Goal: Information Seeking & Learning: Learn about a topic

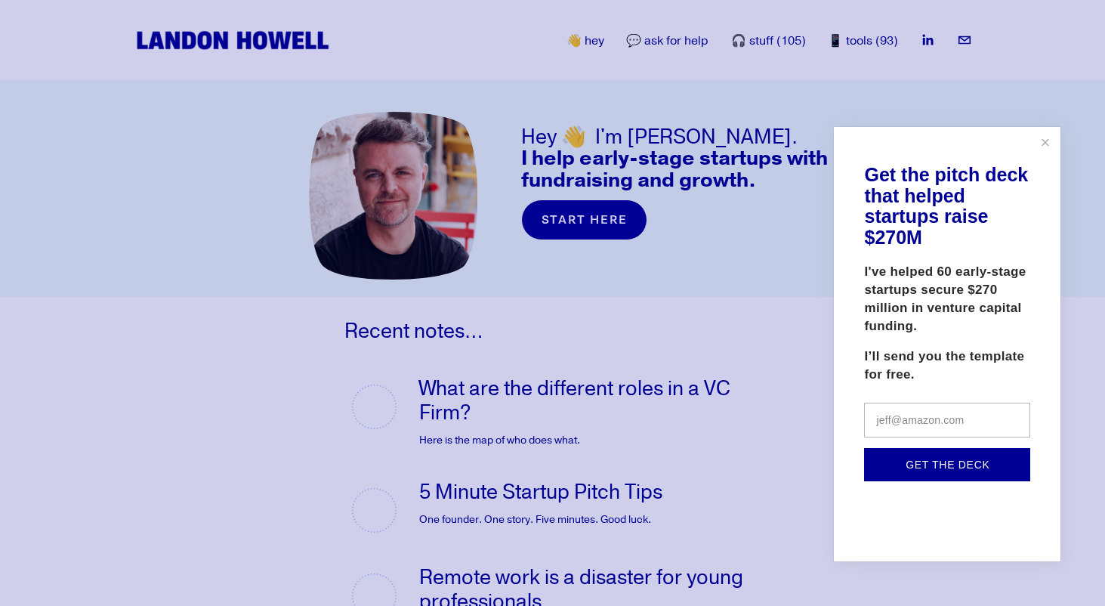
click at [1039, 133] on link "Close" at bounding box center [1045, 142] width 26 height 26
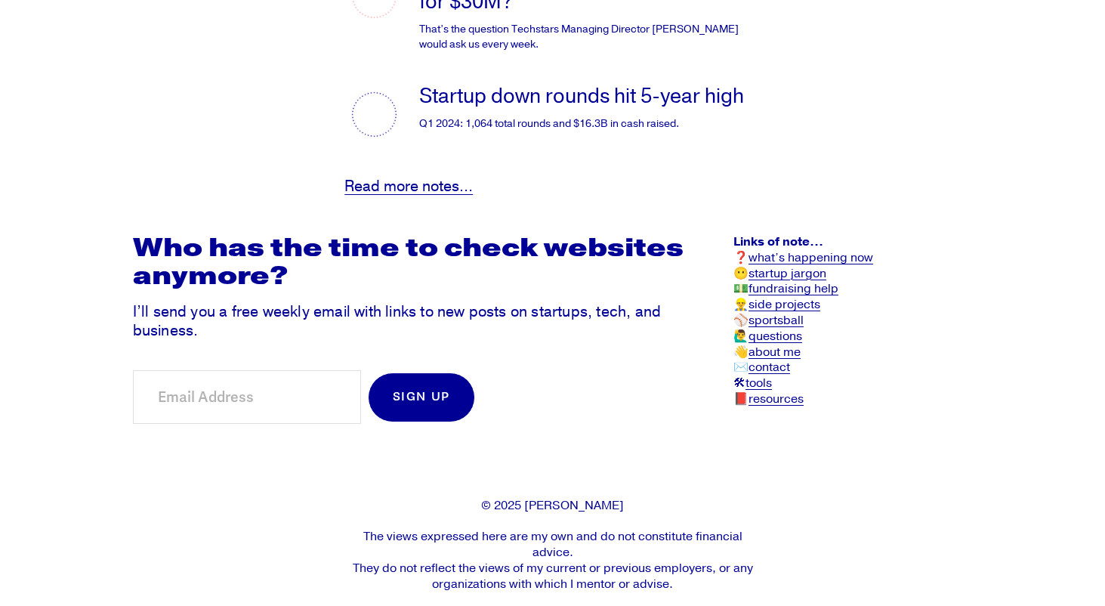
scroll to position [3269, 0]
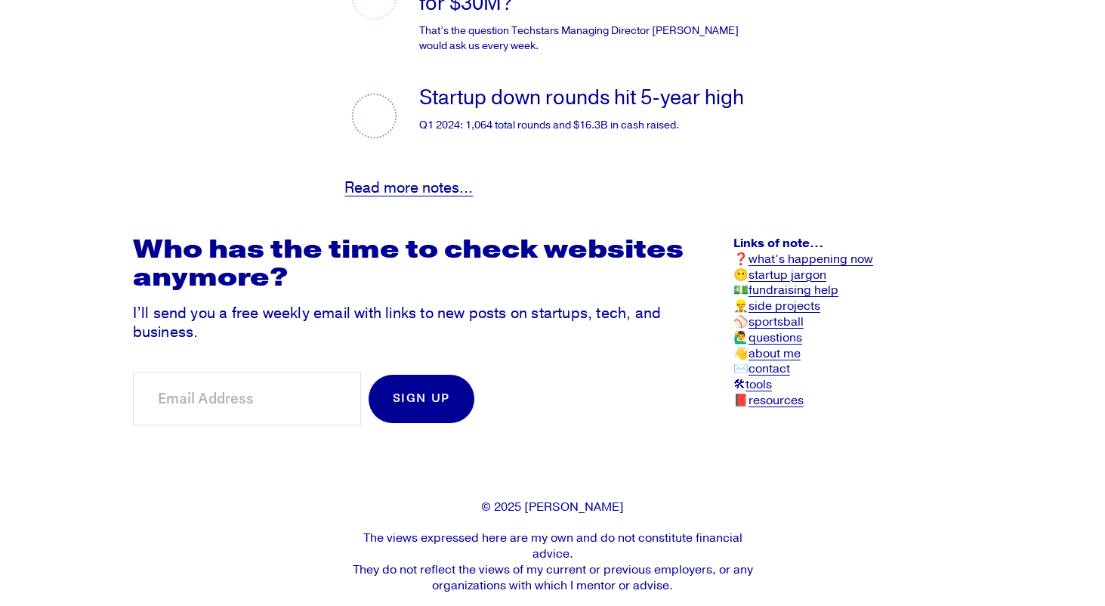
click at [780, 314] on link "sportsball" at bounding box center [776, 322] width 55 height 16
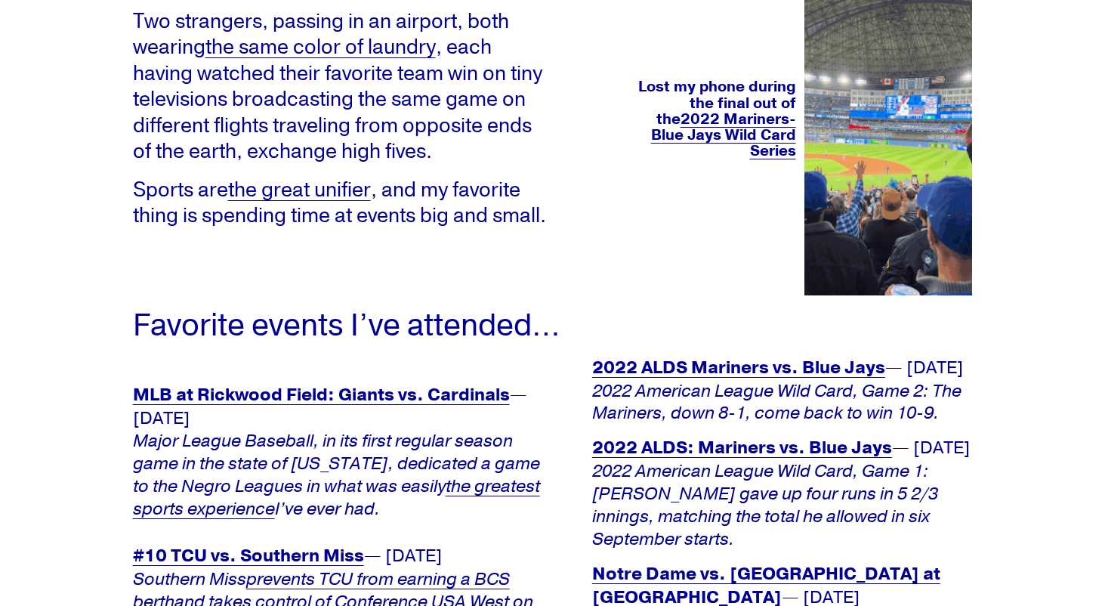
scroll to position [236, 0]
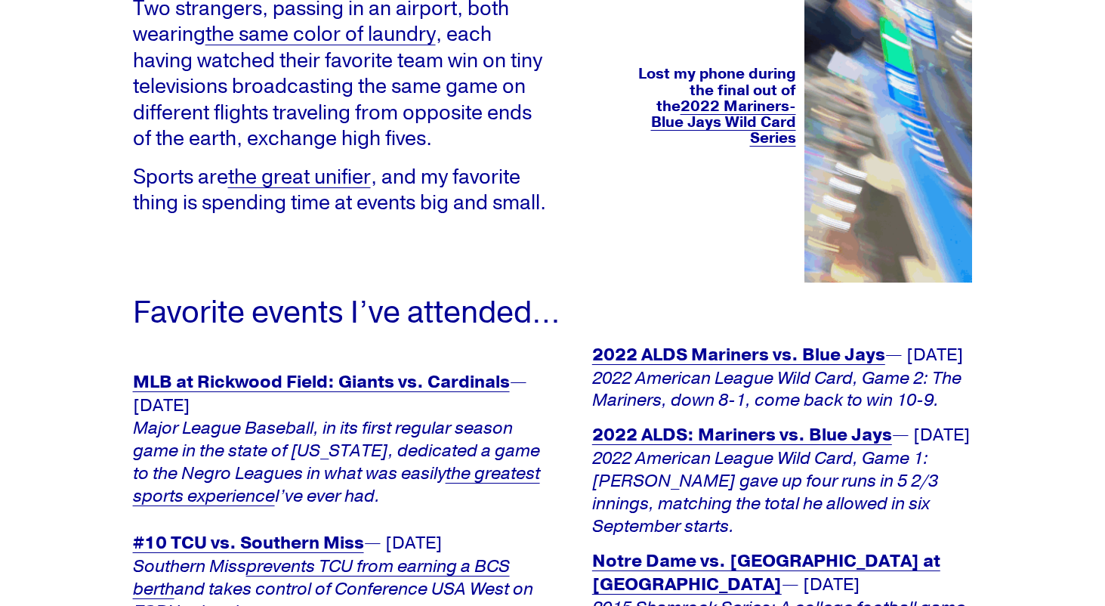
click at [466, 493] on em "the greatest sports experience" at bounding box center [336, 484] width 407 height 45
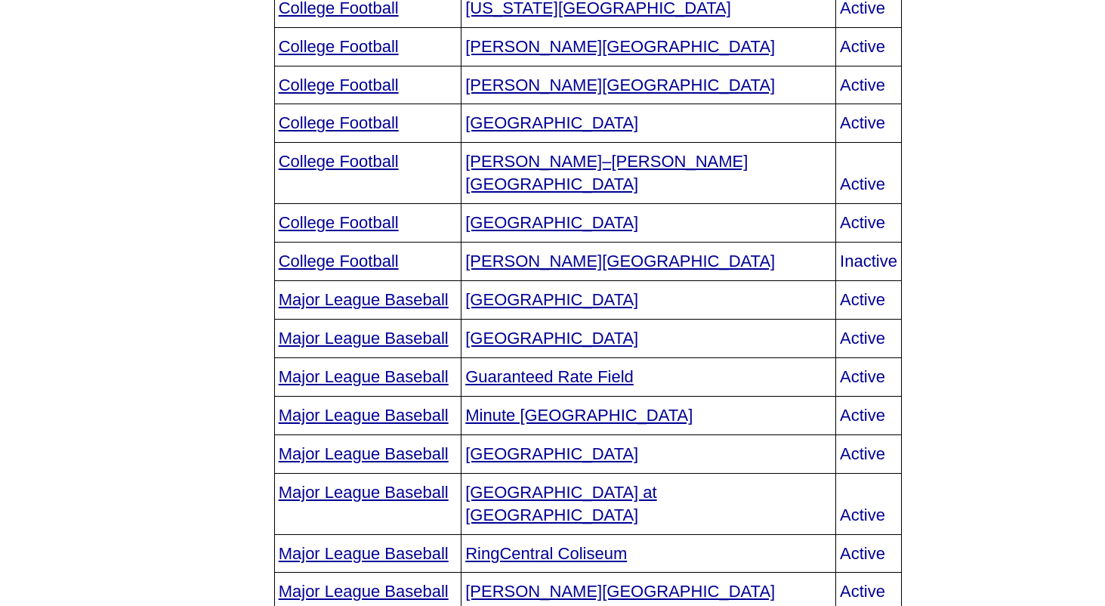
scroll to position [3314, 0]
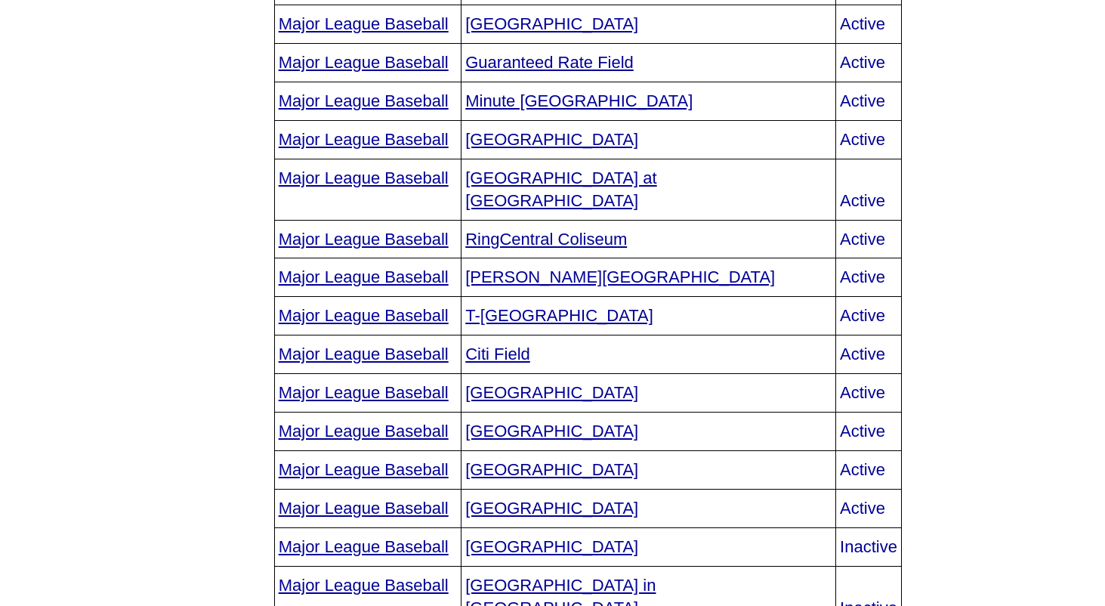
click at [627, 242] on link "RingCentral Coliseum" at bounding box center [546, 239] width 162 height 19
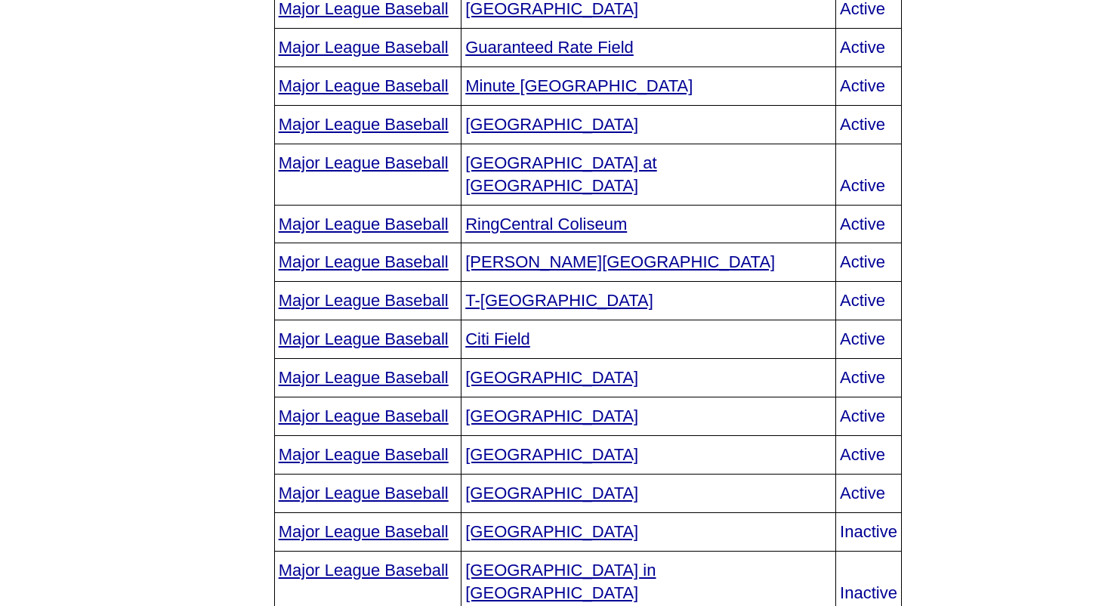
scroll to position [3419, 0]
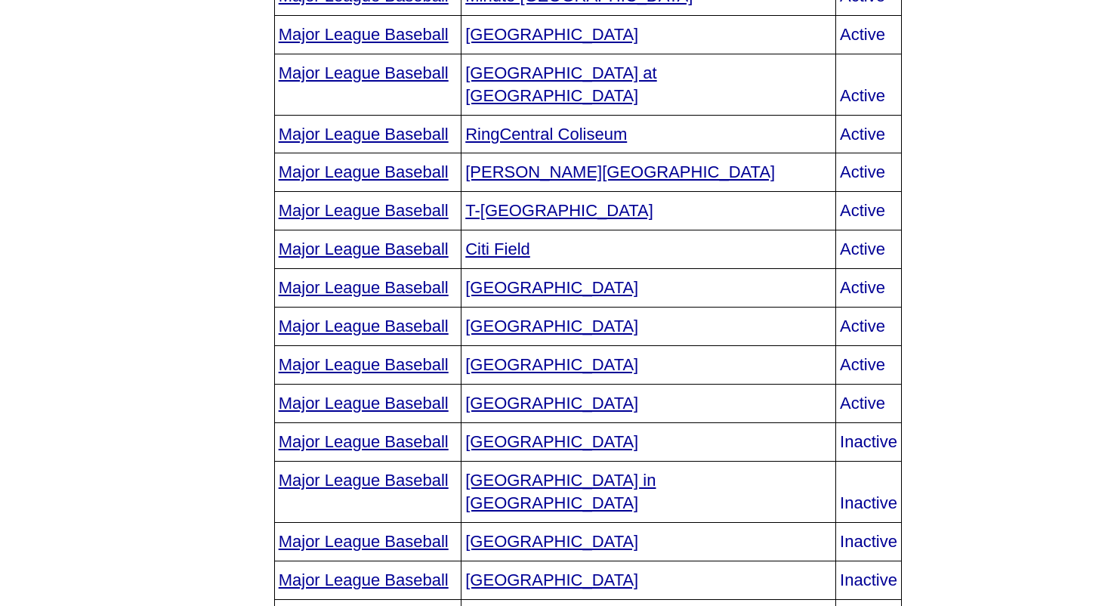
click at [616, 293] on link "Truist Park" at bounding box center [551, 287] width 173 height 19
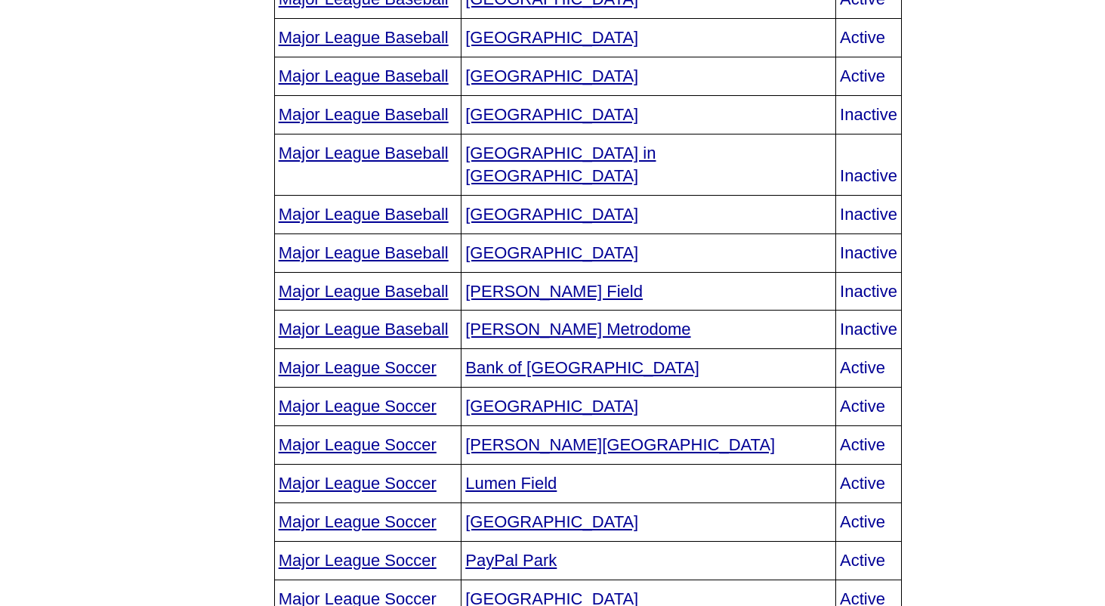
scroll to position [3758, 0]
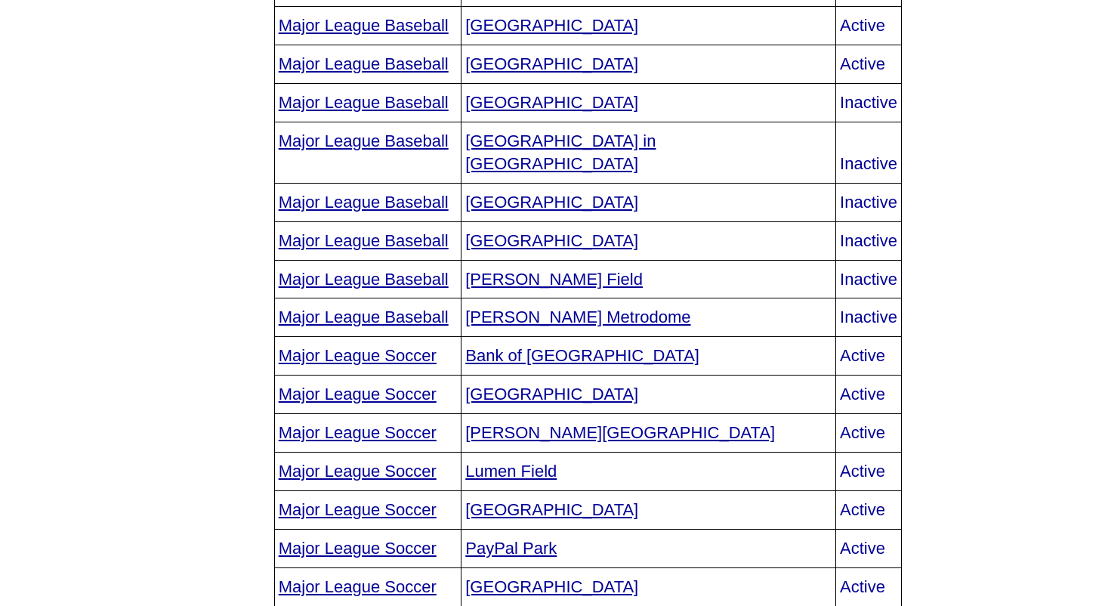
click at [691, 308] on link "Hubert H. Humphrey Metrodome" at bounding box center [577, 317] width 225 height 19
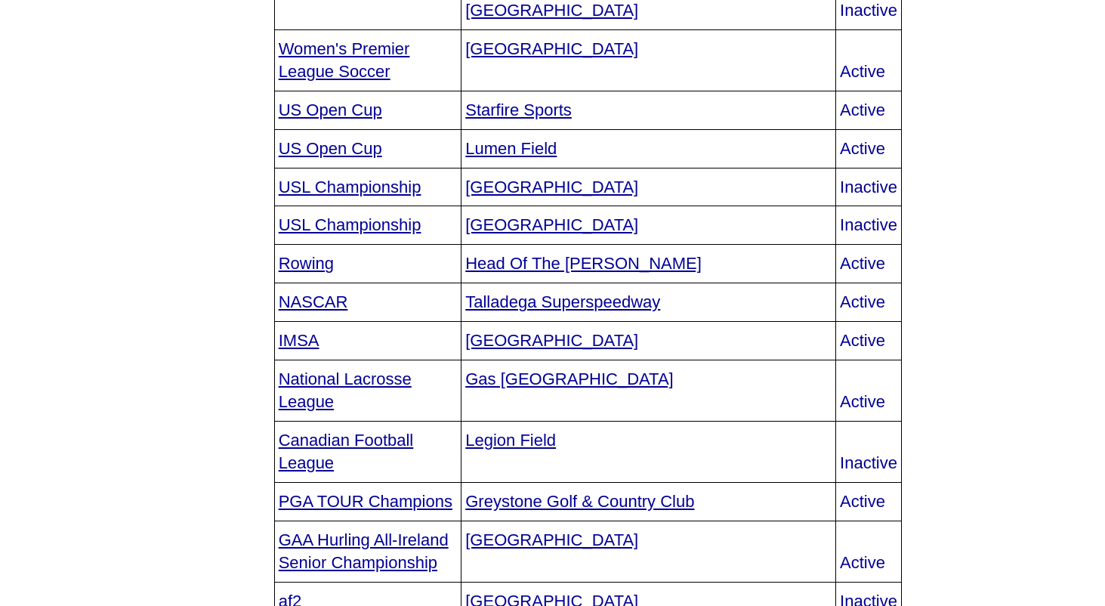
scroll to position [7387, 0]
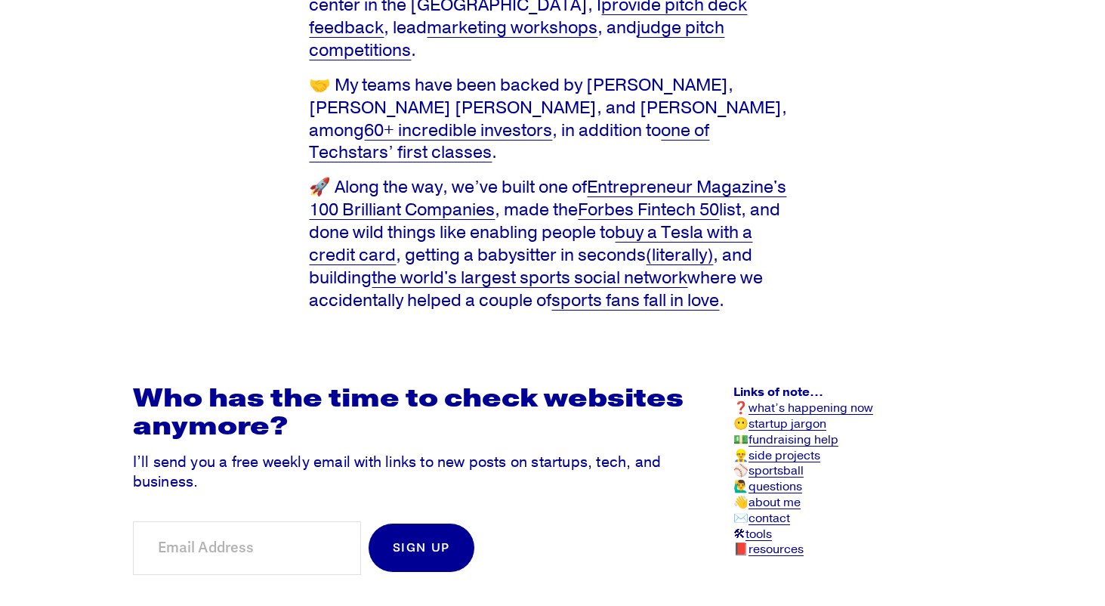
scroll to position [777, 0]
